Goal: Information Seeking & Learning: Learn about a topic

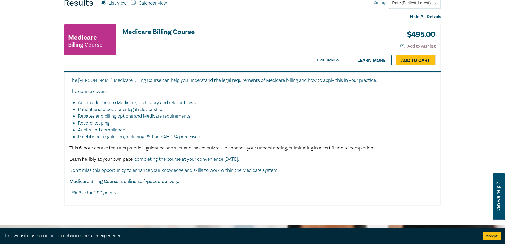
scroll to position [148, 0]
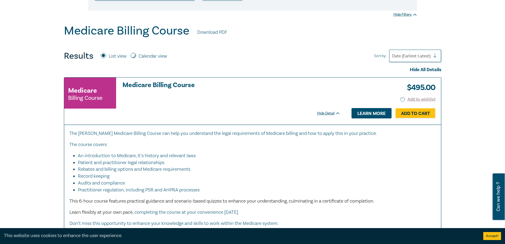
click at [372, 111] on link "Learn more" at bounding box center [372, 113] width 40 height 10
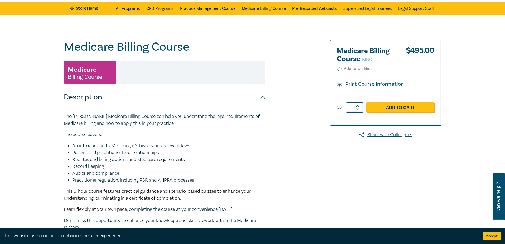
scroll to position [3, 0]
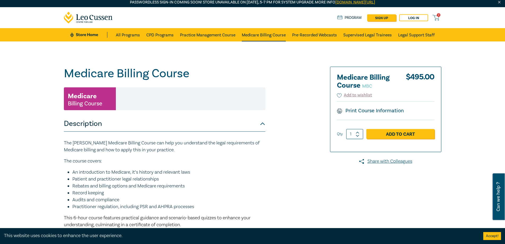
click at [261, 32] on link "Medicare Billing Course" at bounding box center [264, 34] width 44 height 13
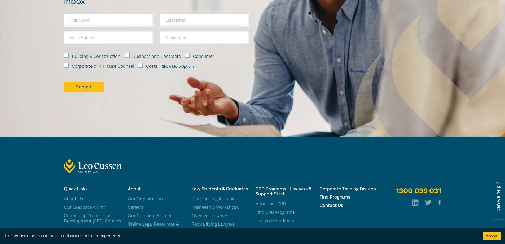
scroll to position [530, 0]
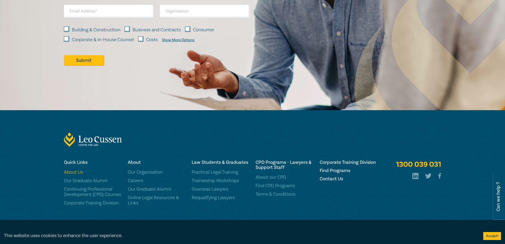
click at [69, 172] on link "About Us" at bounding box center [93, 171] width 58 height 5
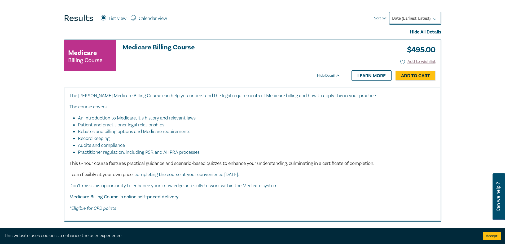
scroll to position [133, 0]
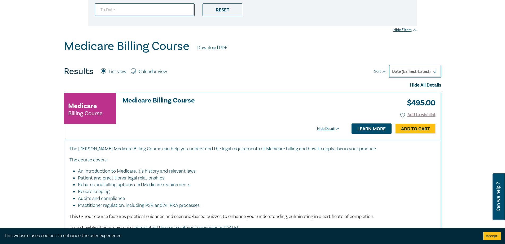
click at [370, 127] on link "Learn more" at bounding box center [372, 128] width 40 height 10
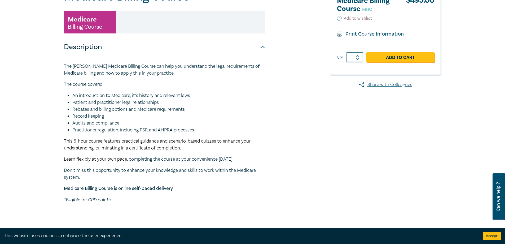
scroll to position [53, 0]
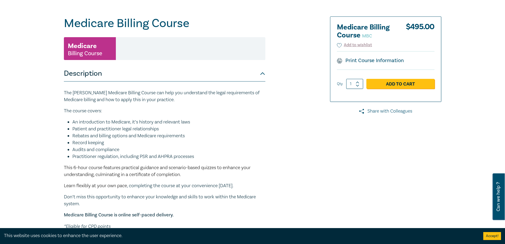
click at [378, 110] on link "Share with Colleagues" at bounding box center [385, 111] width 111 height 7
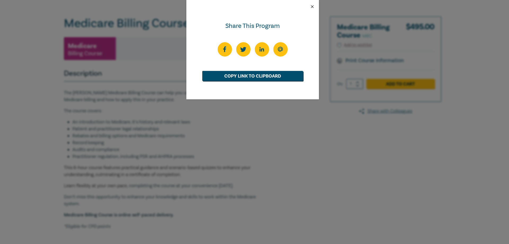
click at [311, 5] on button "Close" at bounding box center [312, 6] width 5 height 5
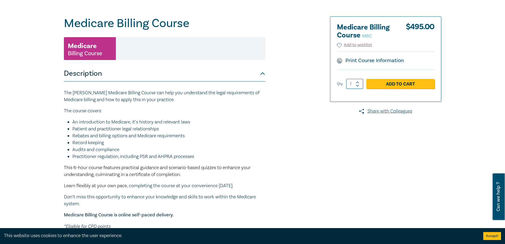
click at [306, 19] on div "Medicare Billing Course MBC Medicare Billing Course Medicare Billing Course MBC…" at bounding box center [189, 148] width 256 height 265
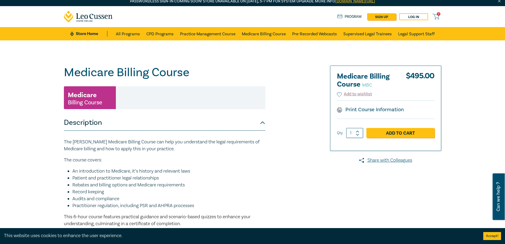
scroll to position [0, 0]
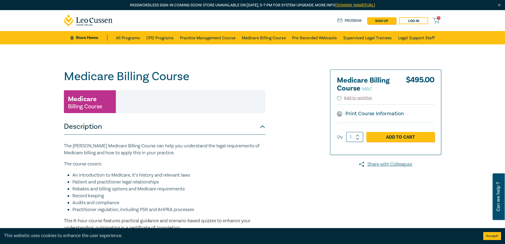
click at [484, 86] on div "Medicare Billing Course MBC Medicare Billing Course Medicare Billing Course MBC…" at bounding box center [252, 201] width 505 height 315
click at [302, 79] on div "Medicare Billing Course MBC Medicare Billing Course Medicare Billing Course MBC…" at bounding box center [189, 201] width 256 height 265
click at [214, 39] on link "Practice Management Course" at bounding box center [207, 37] width 55 height 13
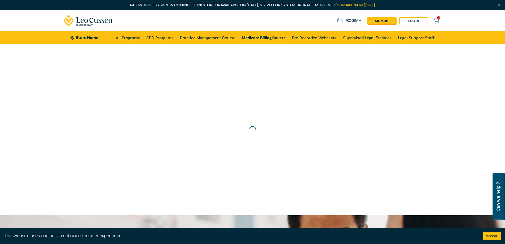
scroll to position [133, 0]
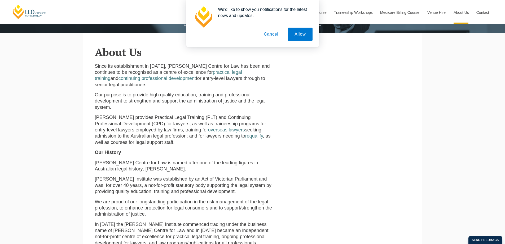
click at [270, 33] on button "Cancel" at bounding box center [271, 34] width 28 height 13
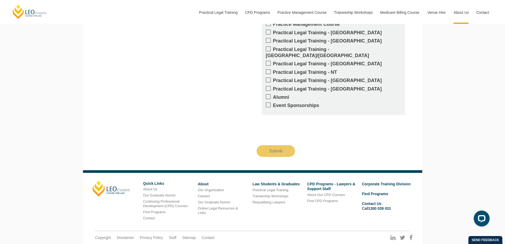
scroll to position [779, 0]
